Goal: Transaction & Acquisition: Purchase product/service

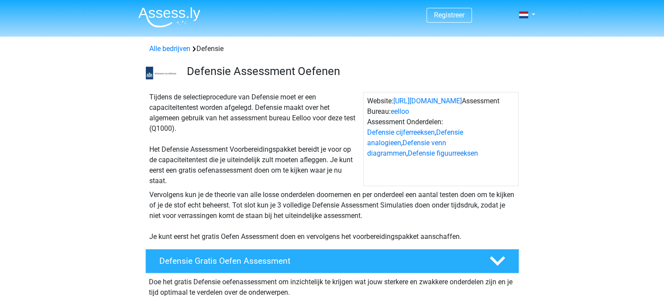
click at [210, 179] on div "Tijdens de selectieprocedure van Defensie moet er een capaciteitentest worden a…" at bounding box center [254, 139] width 217 height 94
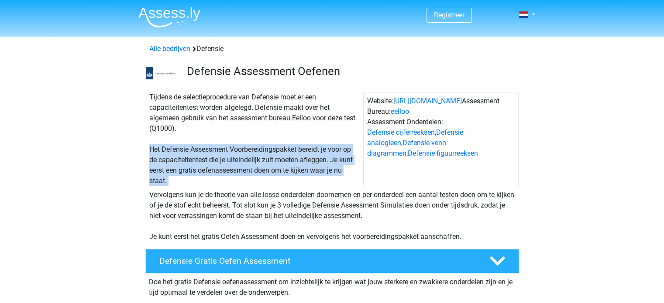
click at [210, 179] on div "Tijdens de selectieprocedure van Defensie moet er een capaciteitentest worden a…" at bounding box center [254, 139] width 217 height 94
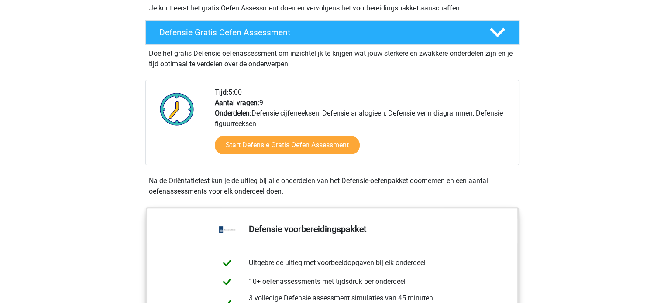
scroll to position [228, 0]
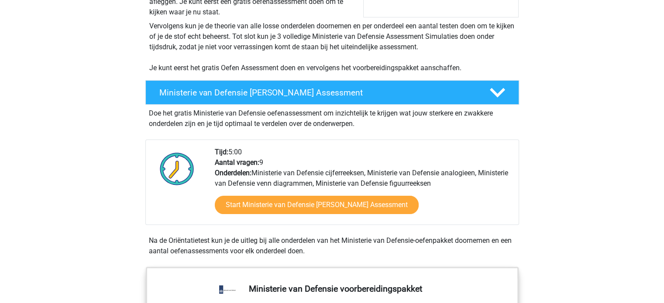
scroll to position [323, 0]
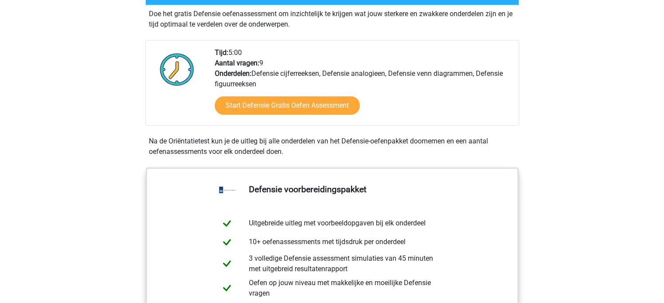
scroll to position [339, 0]
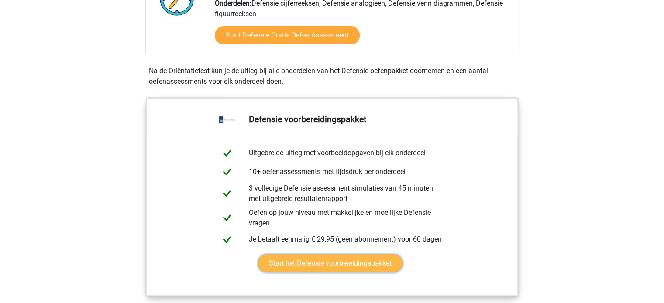
click at [304, 254] on link "Start het Defensie voorbereidingspakket" at bounding box center [330, 263] width 144 height 18
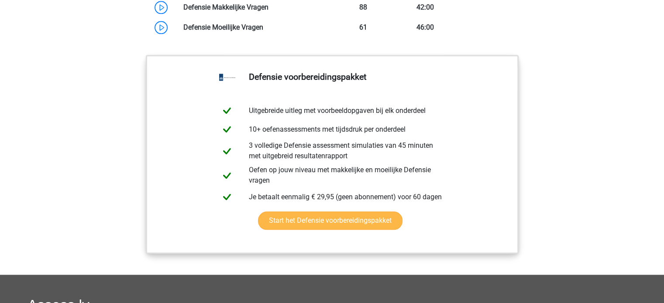
scroll to position [945, 0]
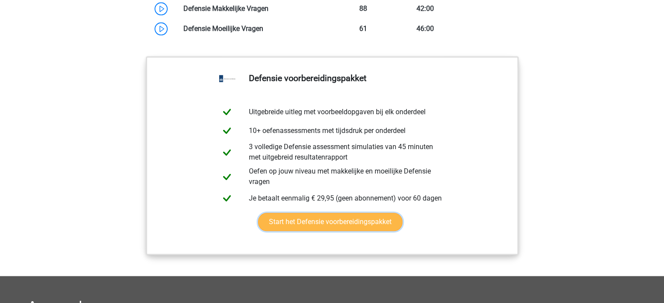
click at [348, 227] on link "Start het Defensie voorbereidingspakket" at bounding box center [330, 222] width 144 height 18
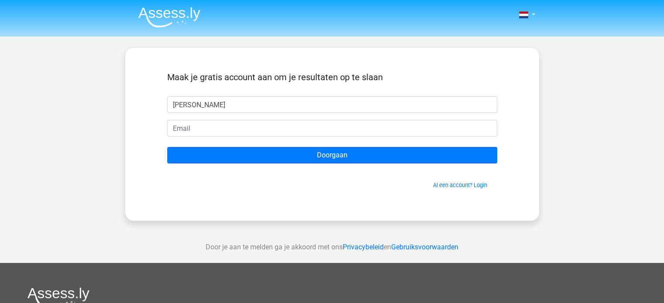
type input "Julian"
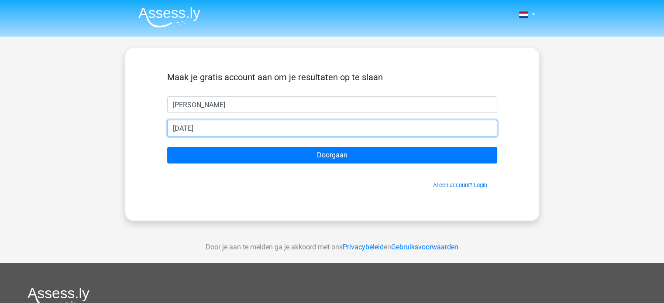
type input "[EMAIL_ADDRESS][DOMAIN_NAME]"
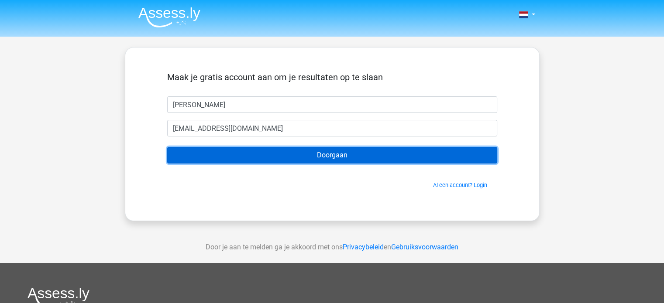
click at [310, 153] on input "Doorgaan" at bounding box center [332, 155] width 330 height 17
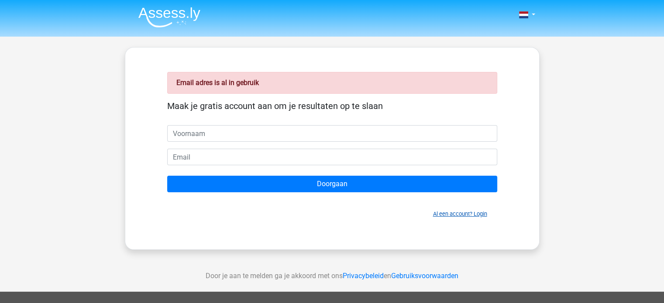
click at [443, 211] on link "Al een account? Login" at bounding box center [460, 214] width 54 height 7
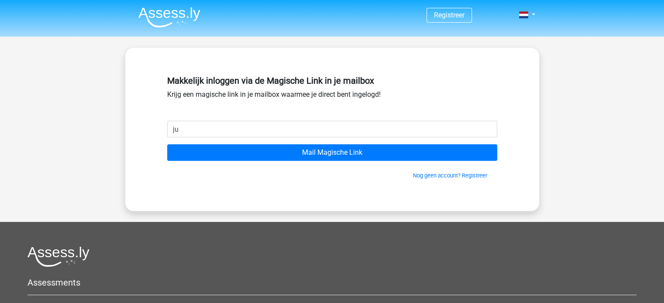
type input "[EMAIL_ADDRESS][DOMAIN_NAME]"
click at [167, 144] on input "Mail Magische Link" at bounding box center [332, 152] width 330 height 17
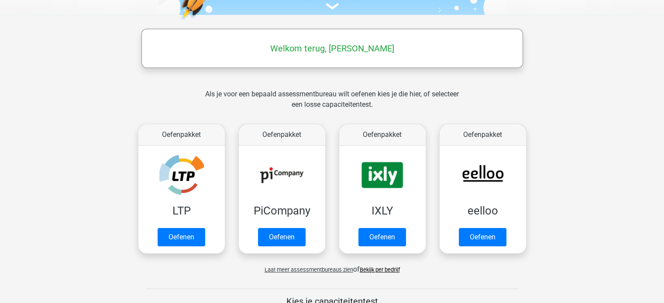
scroll to position [102, 0]
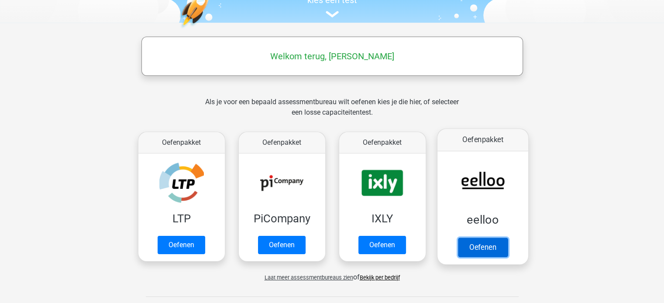
click at [467, 238] on link "Oefenen" at bounding box center [482, 247] width 50 height 19
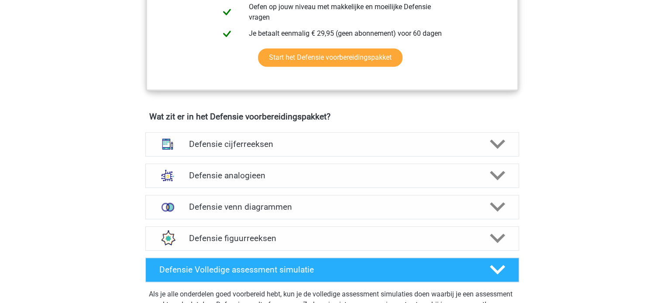
scroll to position [466, 0]
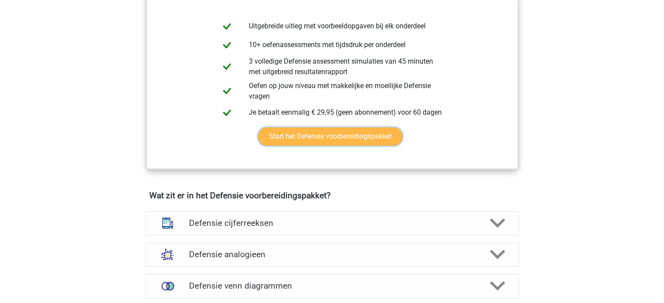
click at [346, 143] on link "Start het Defensie voorbereidingspakket" at bounding box center [330, 136] width 144 height 18
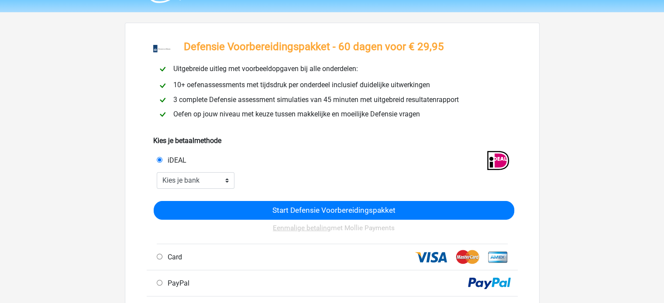
scroll to position [24, 0]
